Goal: Check status: Check status

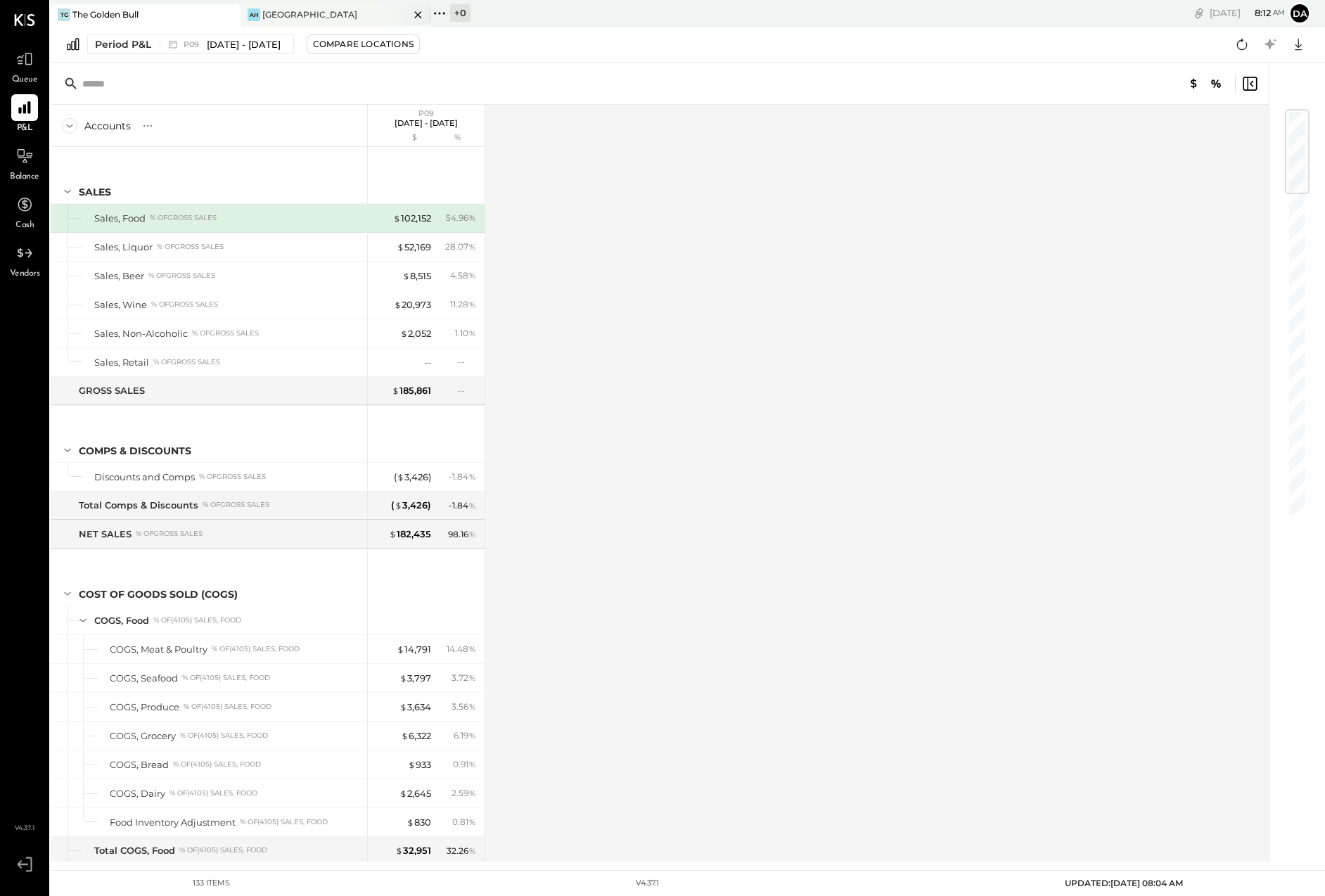
click at [304, 20] on div "[GEOGRAPHIC_DATA]" at bounding box center [309, 14] width 95 height 12
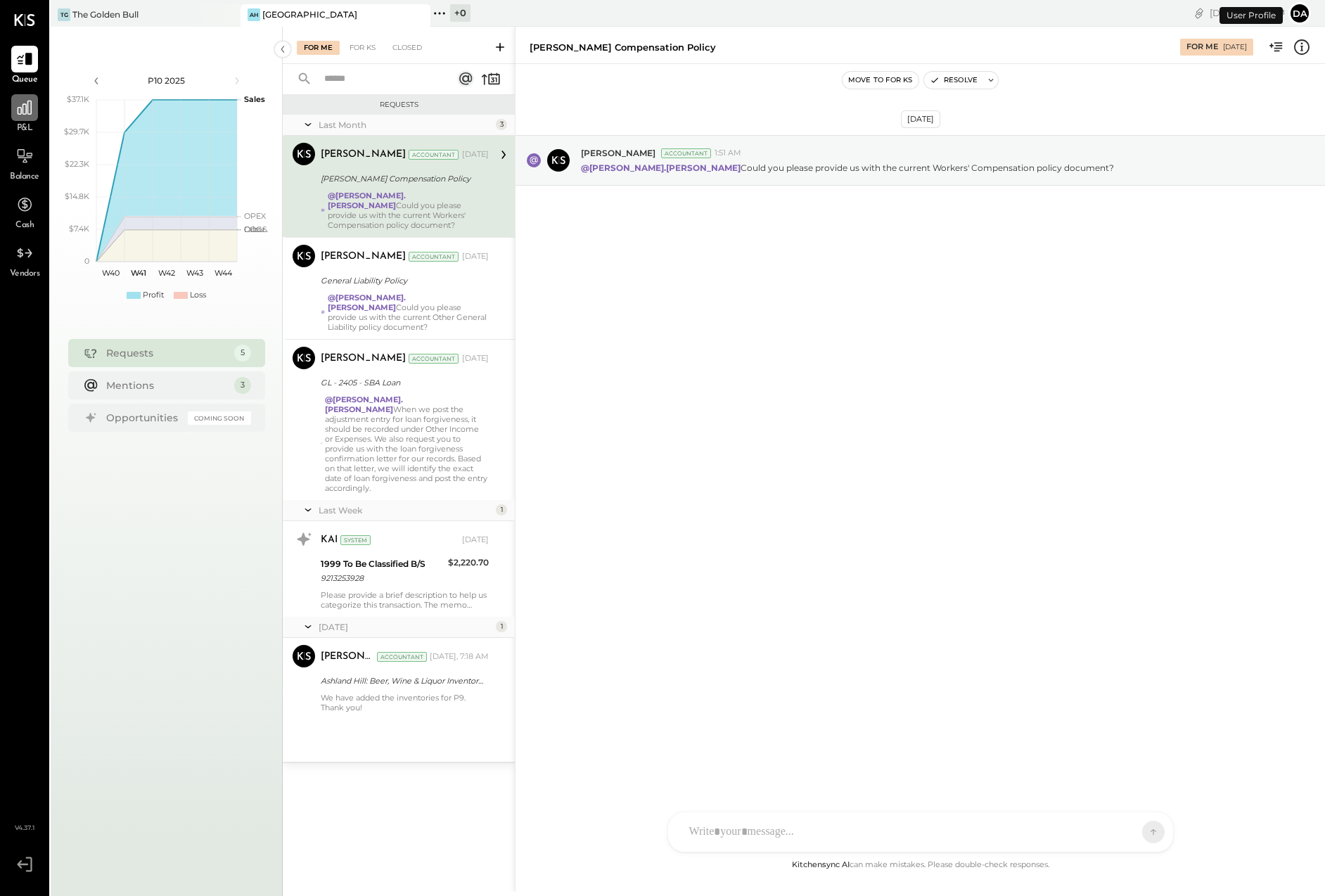
click at [19, 113] on icon at bounding box center [25, 107] width 14 height 14
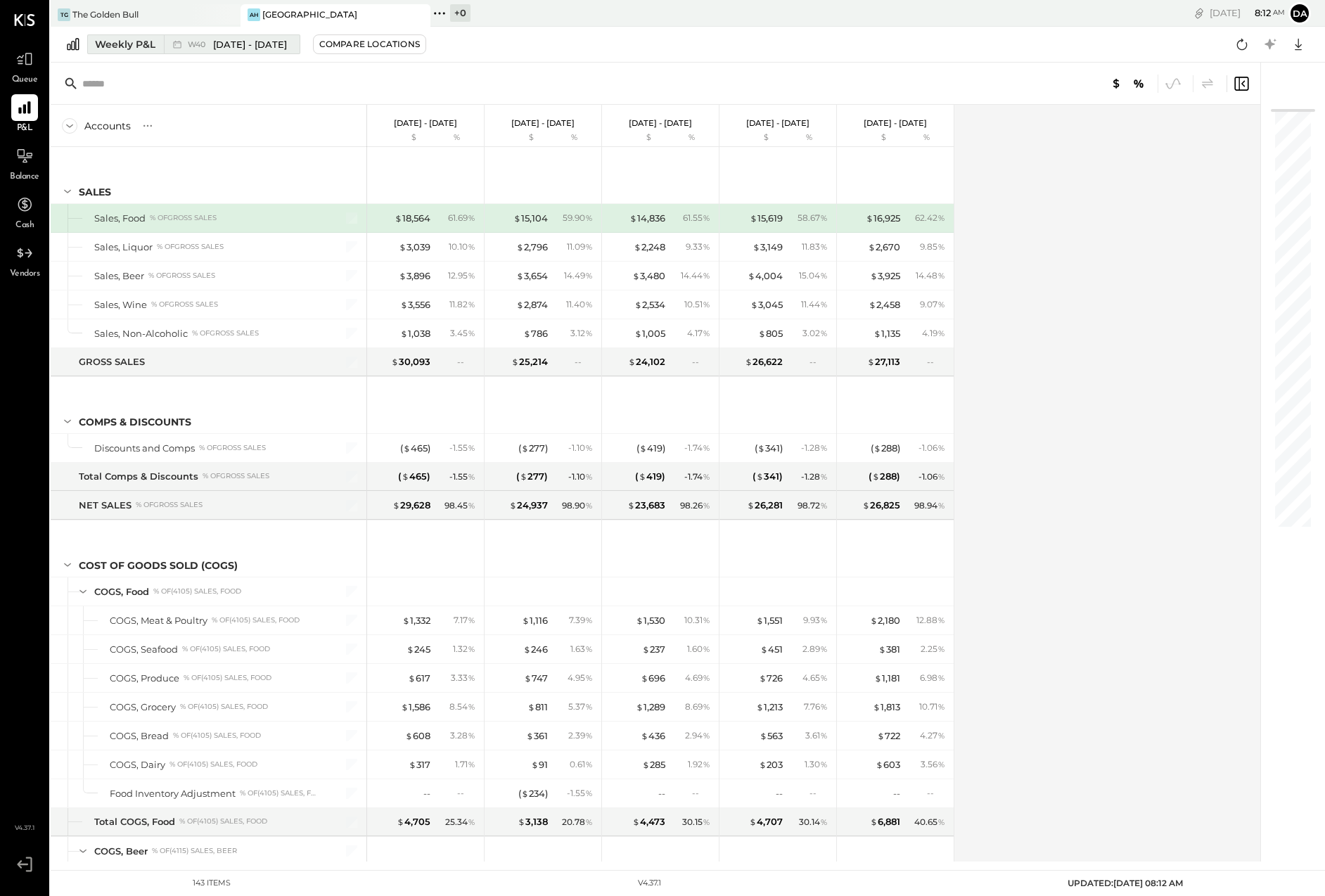
click at [119, 53] on button "Weekly P&L W40 [DATE] - [DATE]" at bounding box center [194, 44] width 213 height 20
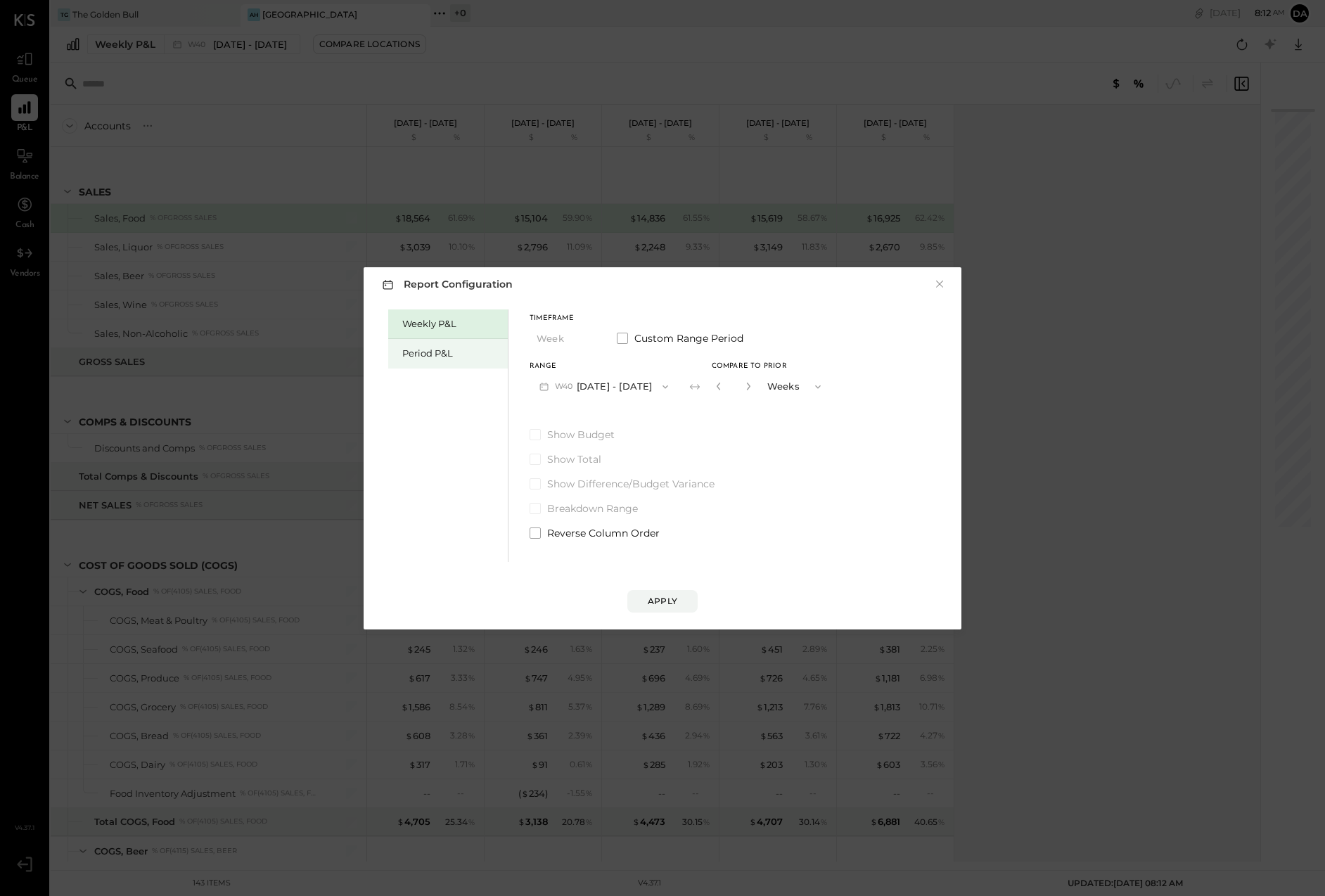
click at [408, 351] on div "Period P&L" at bounding box center [452, 353] width 99 height 14
click at [549, 382] on icon "button" at bounding box center [544, 386] width 15 height 15
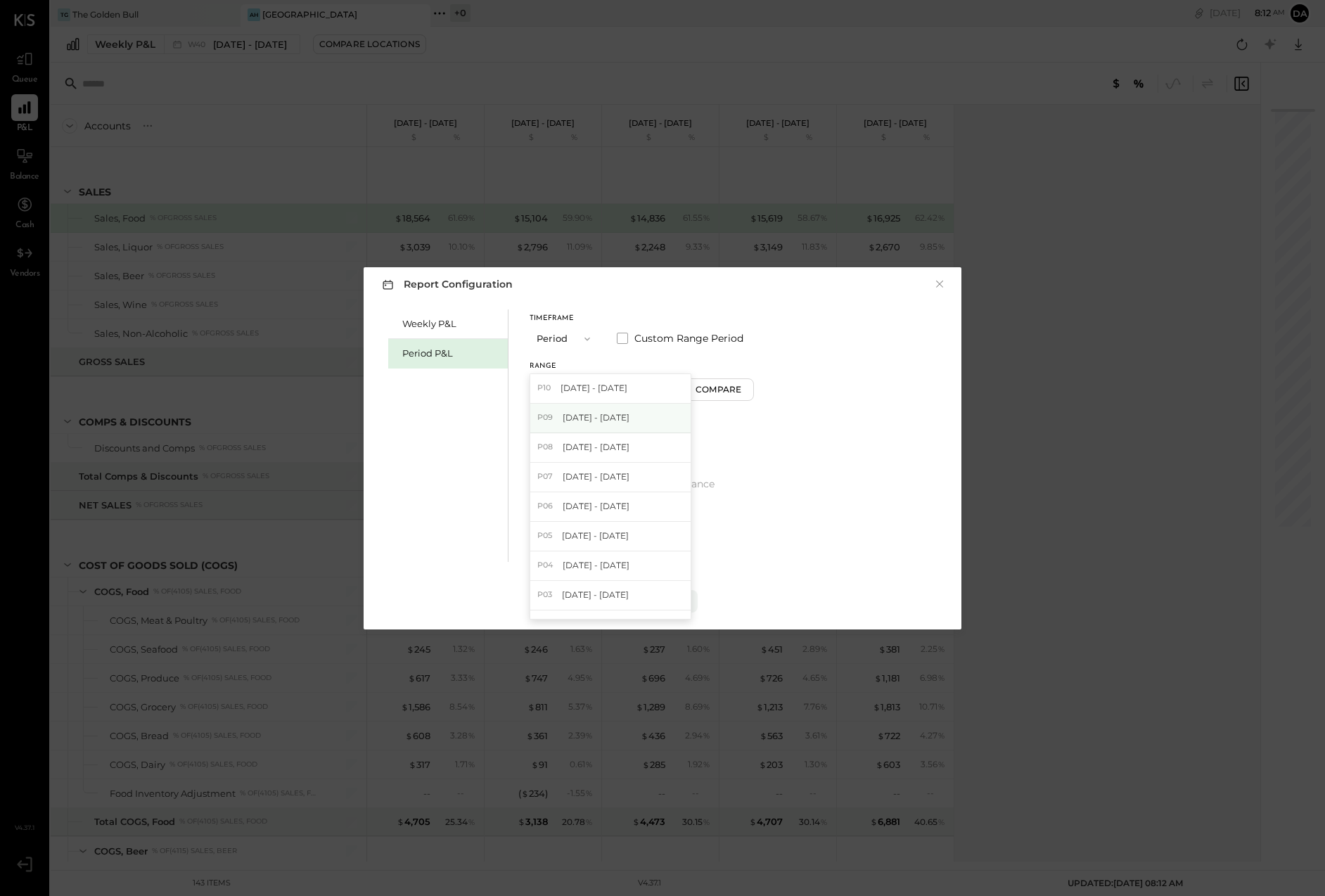
click at [581, 415] on span "[DATE] - [DATE]" at bounding box center [596, 418] width 67 height 12
click at [666, 596] on div "Apply" at bounding box center [662, 601] width 29 height 12
